Goal: Information Seeking & Learning: Learn about a topic

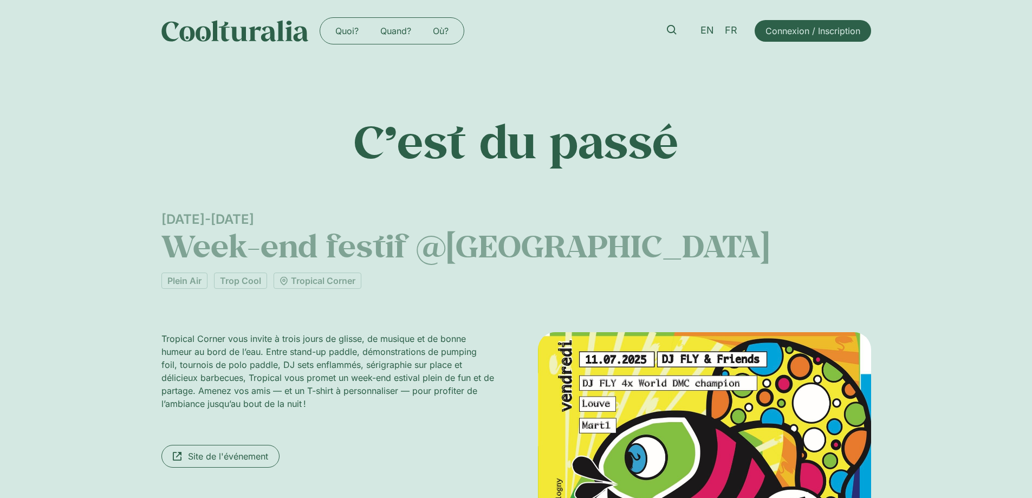
click at [242, 451] on span "Site de l'événement" at bounding box center [228, 456] width 80 height 13
click at [235, 33] on img at bounding box center [234, 31] width 147 height 22
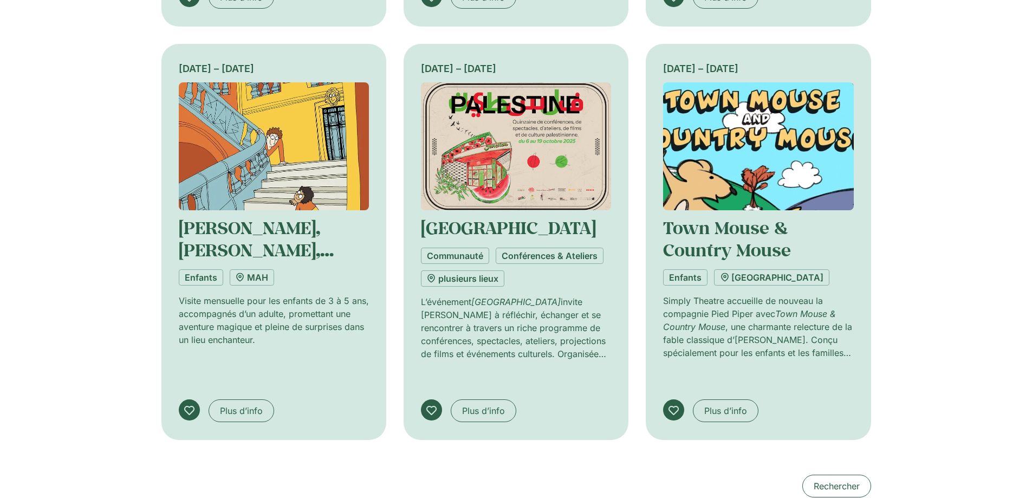
scroll to position [1084, 0]
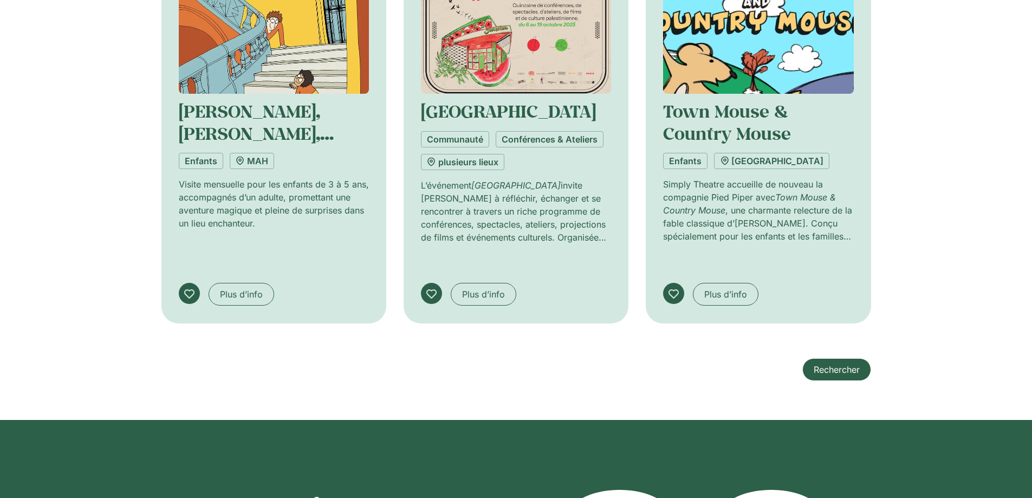
click at [831, 363] on span "Rechercher" at bounding box center [837, 369] width 46 height 13
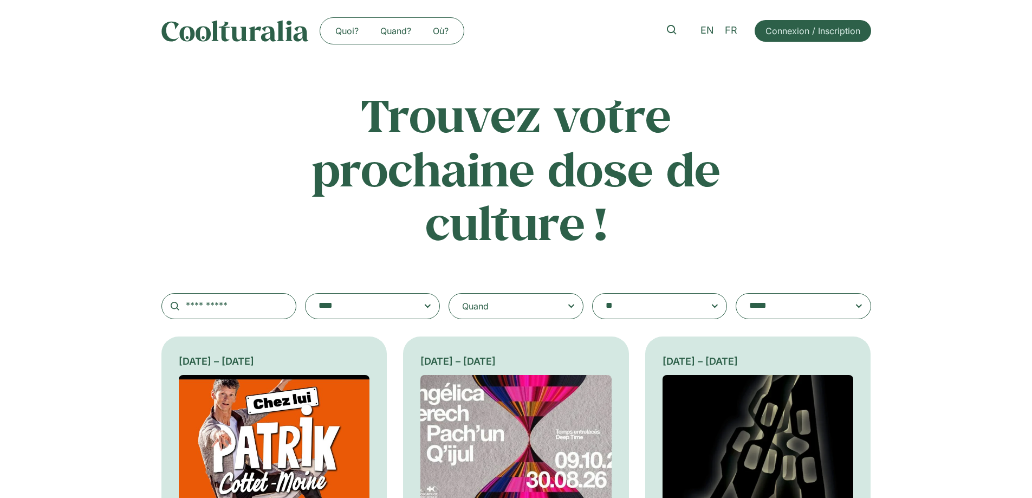
click at [636, 312] on textarea "**********" at bounding box center [649, 306] width 87 height 15
click at [529, 304] on div "Quand" at bounding box center [516, 306] width 135 height 26
click at [0, 0] on input "Quand" at bounding box center [0, 0] width 0 height 0
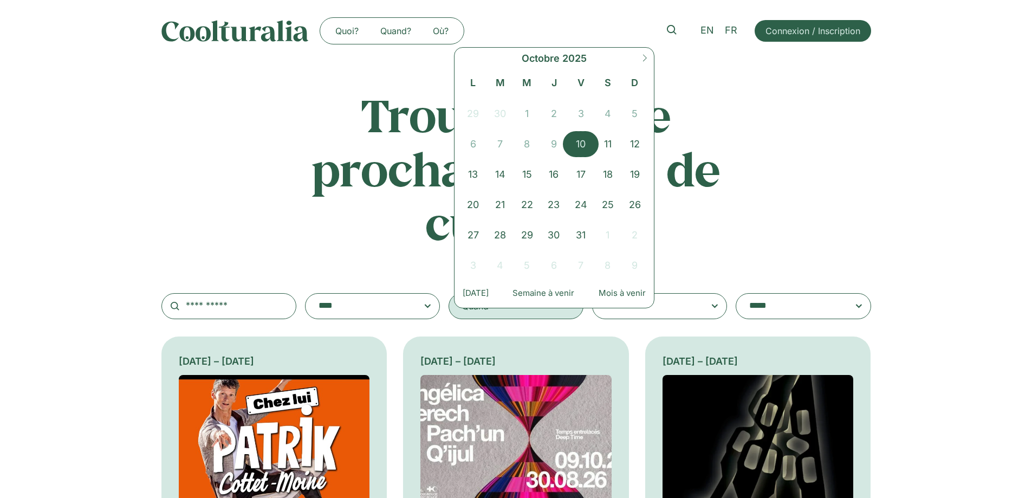
click at [592, 141] on span "10" at bounding box center [580, 144] width 27 height 26
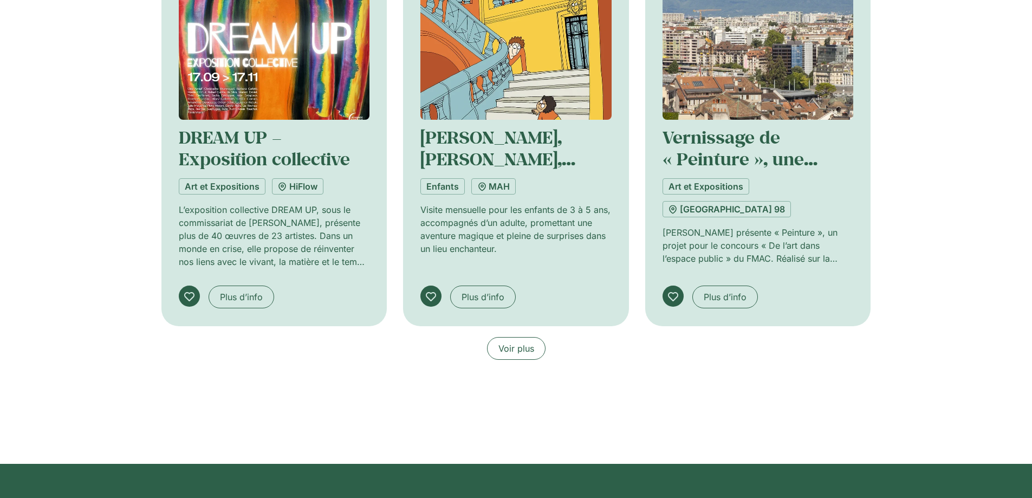
scroll to position [867, 0]
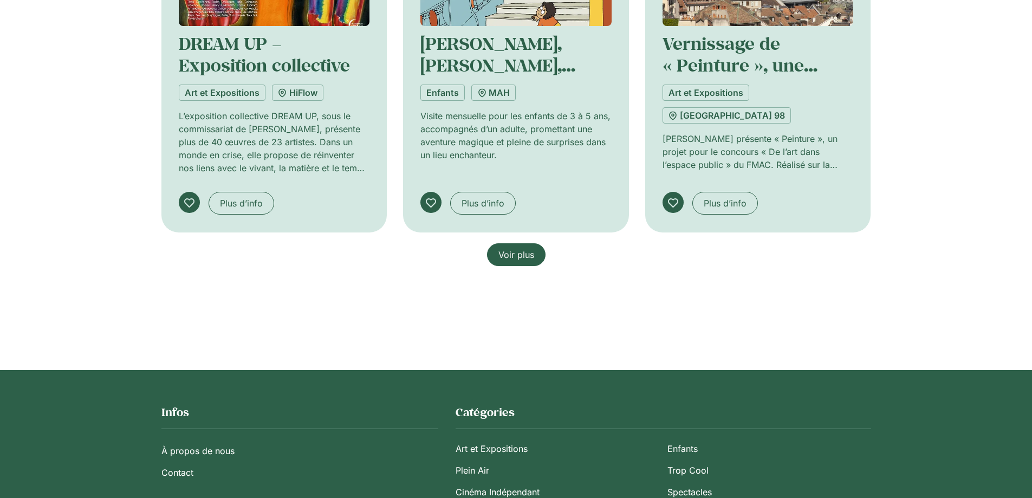
click at [521, 254] on span "Voir plus" at bounding box center [516, 254] width 36 height 13
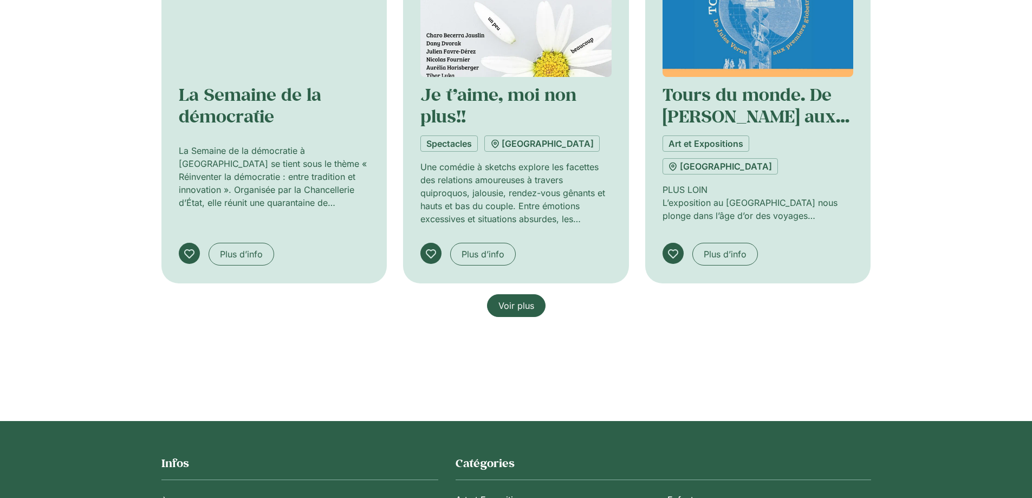
scroll to position [1680, 0]
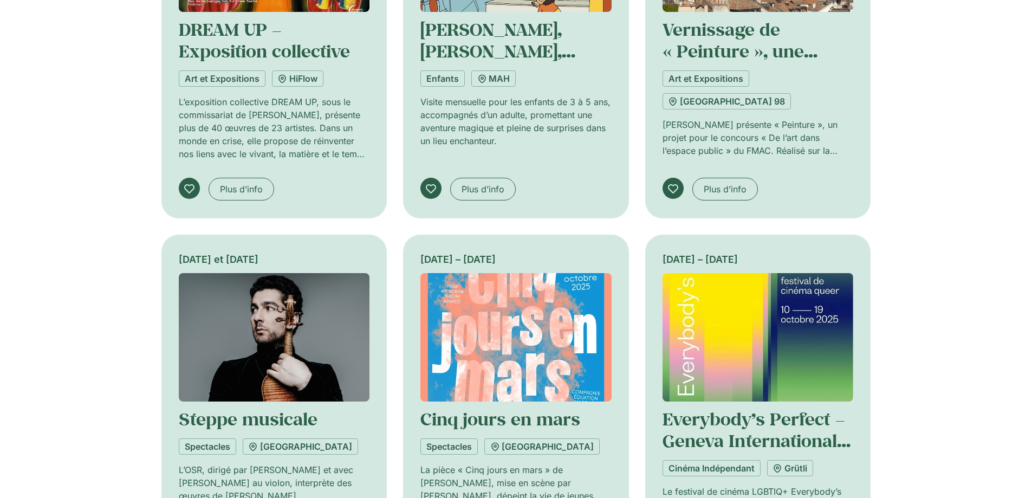
scroll to position [867, 0]
